Goal: Connect with others: Participate in discussion

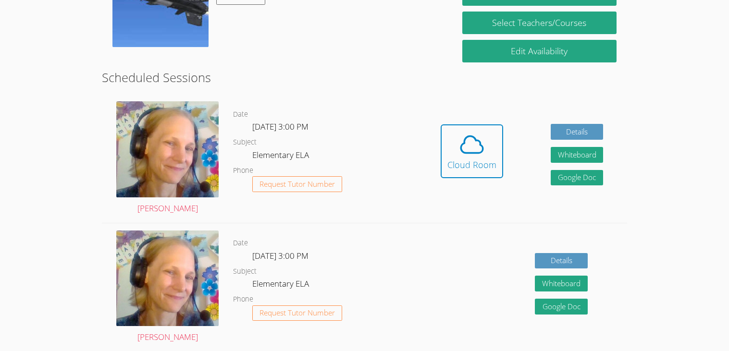
scroll to position [161, 0]
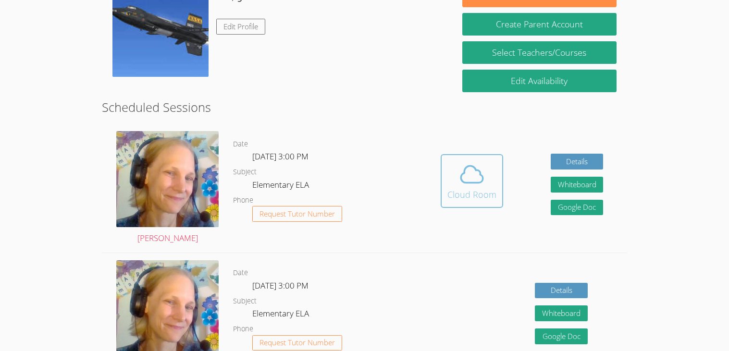
click at [500, 184] on button "Cloud Room" at bounding box center [472, 181] width 62 height 54
click at [475, 189] on div "Cloud Room" at bounding box center [471, 194] width 49 height 13
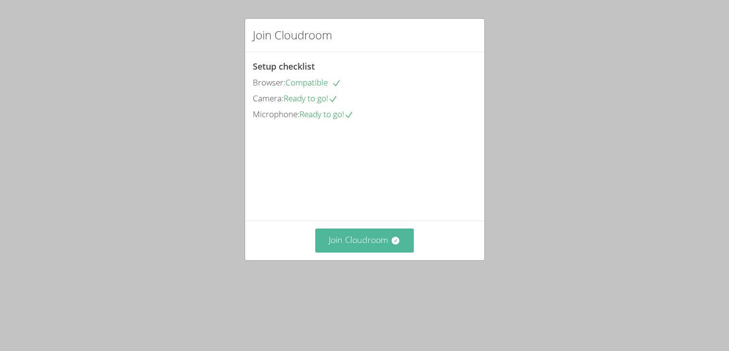
click at [371, 252] on button "Join Cloudroom" at bounding box center [364, 241] width 99 height 24
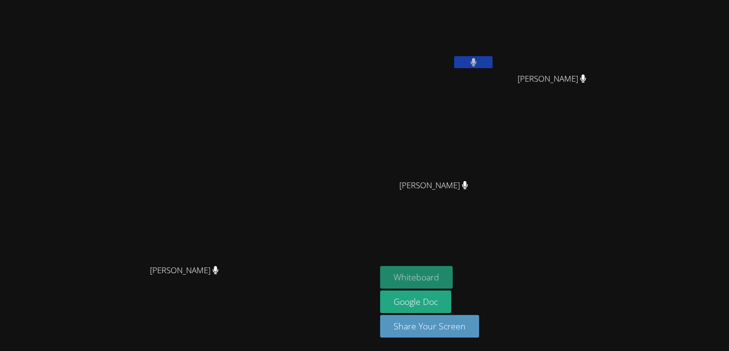
click at [453, 282] on button "Whiteboard" at bounding box center [416, 277] width 73 height 23
click at [453, 286] on button "Whiteboard" at bounding box center [416, 277] width 73 height 23
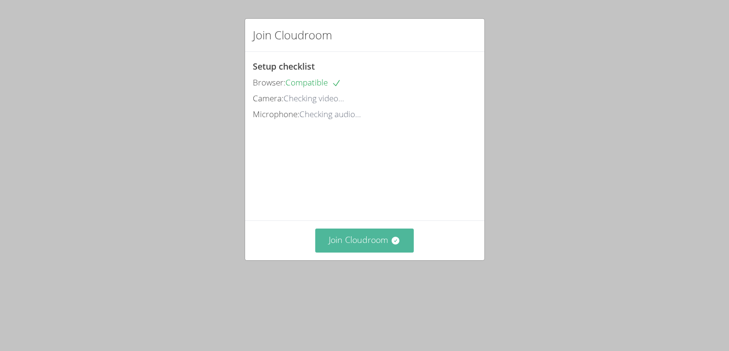
click at [374, 252] on button "Join Cloudroom" at bounding box center [364, 241] width 99 height 24
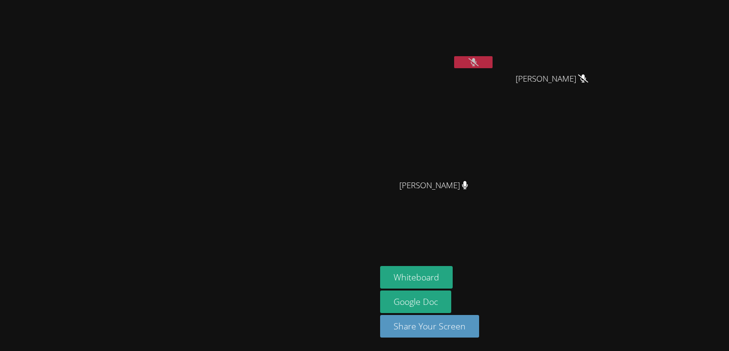
click at [479, 65] on icon at bounding box center [474, 62] width 10 height 8
